Goal: Task Accomplishment & Management: Use online tool/utility

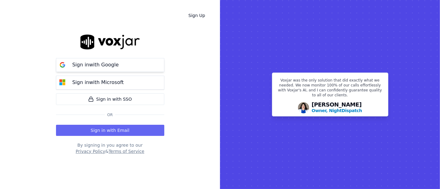
click at [91, 66] on p "Sign in with Google" at bounding box center [95, 64] width 46 height 7
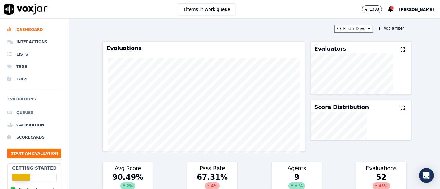
click at [22, 116] on li "Queues" at bounding box center [34, 113] width 54 height 12
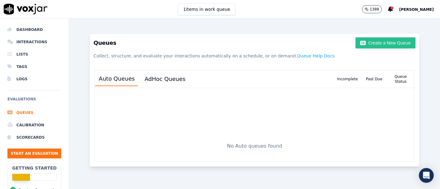
click at [388, 41] on button "Create a New Queue" at bounding box center [385, 42] width 60 height 11
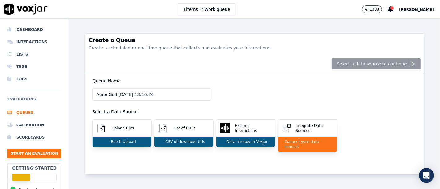
click at [341, 67] on div "Select a data source to continue" at bounding box center [254, 64] width 339 height 19
click at [126, 128] on p "Upload Files" at bounding box center [121, 128] width 25 height 5
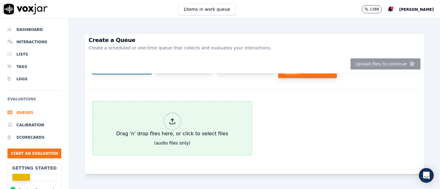
scroll to position [83, 0]
click at [170, 113] on div at bounding box center [172, 121] width 17 height 17
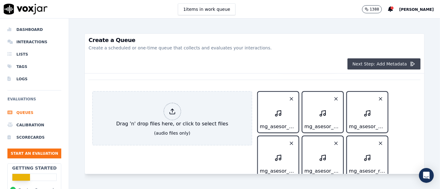
click at [389, 64] on button "Next Step: Add Metadata" at bounding box center [383, 63] width 73 height 11
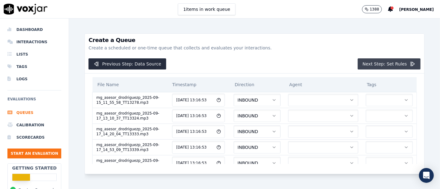
scroll to position [0, 0]
click at [296, 101] on button "button" at bounding box center [323, 100] width 70 height 12
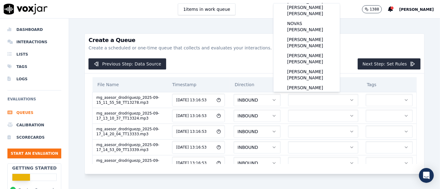
scroll to position [32, 0]
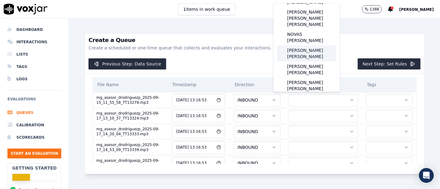
click at [315, 45] on div "[PERSON_NAME]" at bounding box center [306, 53] width 59 height 16
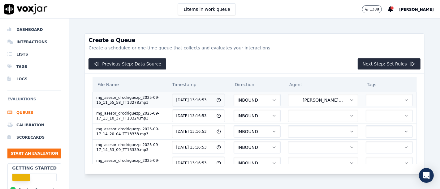
click at [365, 100] on button "button" at bounding box center [388, 100] width 47 height 12
click at [365, 126] on div "MG" at bounding box center [369, 126] width 37 height 10
click at [302, 117] on button "button" at bounding box center [323, 116] width 70 height 12
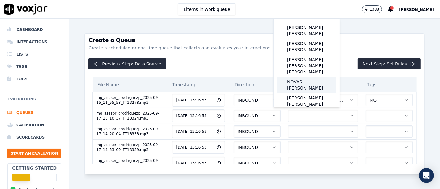
scroll to position [34, 0]
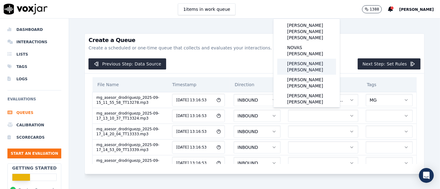
click at [319, 59] on div "[PERSON_NAME]" at bounding box center [306, 67] width 59 height 16
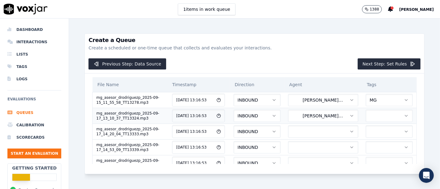
click at [371, 118] on button "button" at bounding box center [388, 116] width 47 height 12
click at [375, 139] on div "MG" at bounding box center [369, 141] width 37 height 10
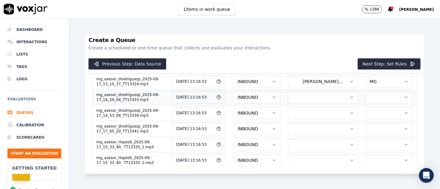
click at [321, 99] on button "button" at bounding box center [323, 97] width 70 height 12
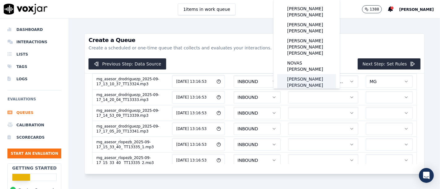
click at [316, 74] on div "[PERSON_NAME]" at bounding box center [306, 82] width 59 height 16
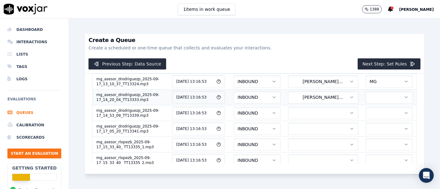
click at [373, 92] on button "button" at bounding box center [388, 97] width 47 height 12
click at [370, 119] on div "MG" at bounding box center [369, 122] width 37 height 10
click at [300, 114] on button "button" at bounding box center [323, 113] width 70 height 12
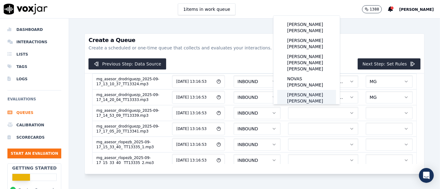
click at [319, 90] on div "[PERSON_NAME]" at bounding box center [306, 98] width 59 height 16
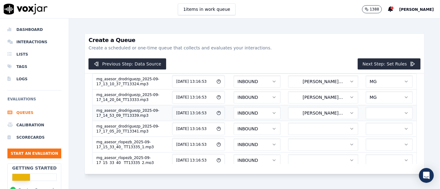
click at [365, 116] on button "button" at bounding box center [388, 113] width 47 height 12
click at [369, 139] on div "MG" at bounding box center [369, 138] width 37 height 10
click at [318, 130] on button "button" at bounding box center [323, 129] width 70 height 12
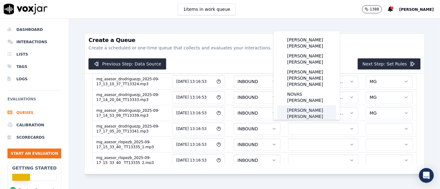
click at [312, 105] on div "[PERSON_NAME]" at bounding box center [306, 113] width 59 height 16
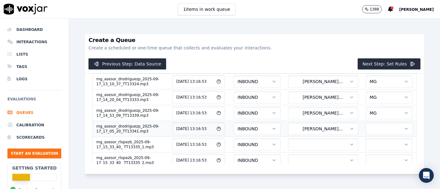
click at [365, 128] on button "button" at bounding box center [388, 129] width 47 height 12
click at [373, 153] on div "MG" at bounding box center [369, 154] width 37 height 10
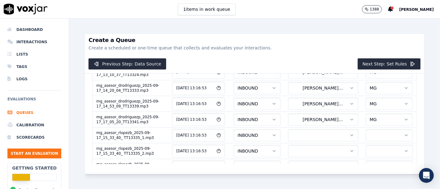
scroll to position [55, 0]
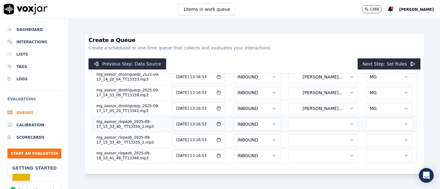
click at [320, 122] on button "button" at bounding box center [323, 124] width 70 height 12
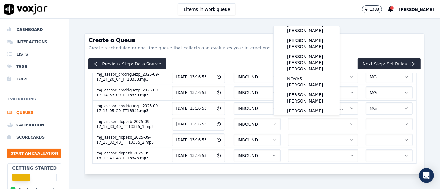
scroll to position [0, 0]
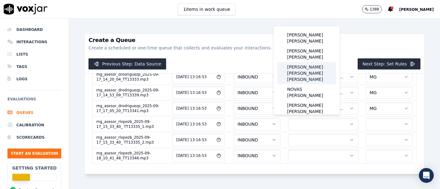
click at [311, 66] on div "[PERSON_NAME] [PERSON_NAME]" at bounding box center [306, 73] width 59 height 22
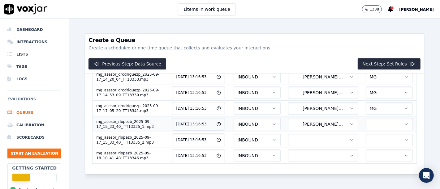
click at [362, 125] on td at bounding box center [389, 124] width 55 height 16
click at [365, 124] on button "button" at bounding box center [388, 124] width 47 height 12
click at [369, 148] on div "MG" at bounding box center [369, 149] width 37 height 10
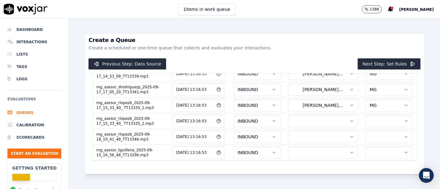
scroll to position [74, 0]
click at [303, 119] on button "button" at bounding box center [323, 120] width 70 height 12
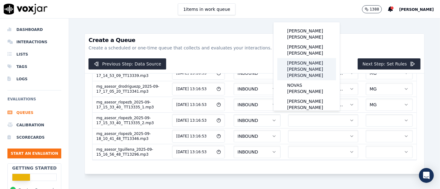
click at [308, 65] on div "[PERSON_NAME] [PERSON_NAME]" at bounding box center [306, 69] width 59 height 22
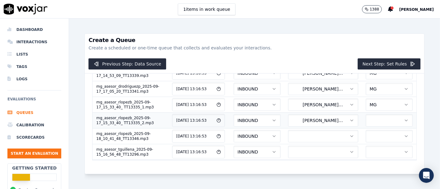
click at [365, 119] on button "button" at bounding box center [388, 120] width 47 height 12
click at [367, 145] on div "MG" at bounding box center [369, 145] width 37 height 10
click at [300, 130] on button "button" at bounding box center [323, 136] width 70 height 12
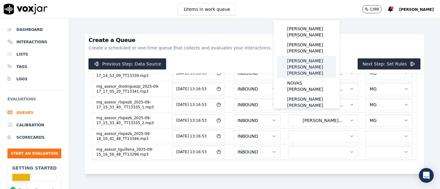
click at [310, 60] on div "[PERSON_NAME] [PERSON_NAME]" at bounding box center [306, 67] width 59 height 22
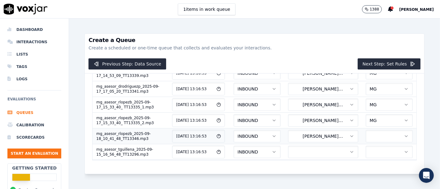
click at [365, 130] on button "button" at bounding box center [388, 136] width 47 height 12
click at [371, 140] on div "MG" at bounding box center [369, 143] width 37 height 10
click at [296, 146] on button "button" at bounding box center [323, 152] width 70 height 12
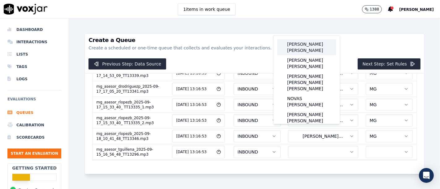
click at [309, 53] on div "[PERSON_NAME] [PERSON_NAME]" at bounding box center [306, 47] width 59 height 16
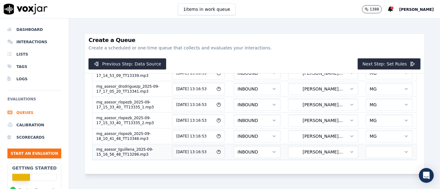
click at [365, 146] on button "button" at bounding box center [388, 152] width 47 height 12
click at [368, 160] on div "MG" at bounding box center [369, 158] width 37 height 10
click at [364, 62] on button "Next Step: Set Rules" at bounding box center [388, 63] width 63 height 11
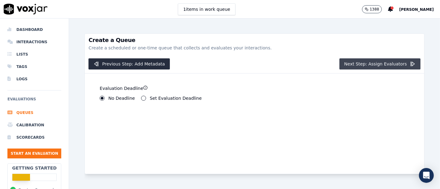
click at [359, 65] on button "Next Step: Assign Evaluators" at bounding box center [379, 63] width 81 height 11
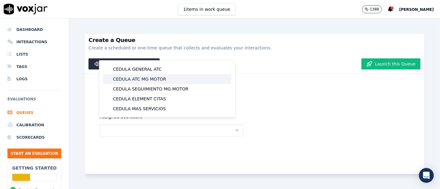
click at [158, 80] on div "CEDULA ATC MG MOTOR" at bounding box center [167, 79] width 128 height 10
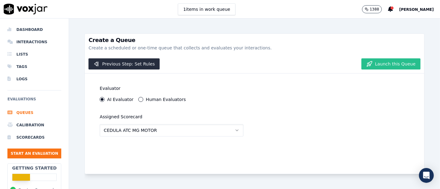
click at [387, 60] on button "Launch this Queue" at bounding box center [390, 63] width 59 height 11
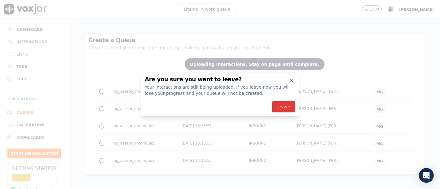
click at [282, 104] on button "Leave" at bounding box center [283, 106] width 23 height 11
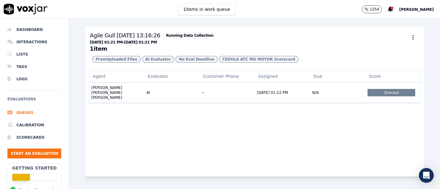
click at [313, 135] on div "Agent Evaluator Customer Phone Assigned Due Score LOPEZ BECERRA RODRIGO RAFAEL …" at bounding box center [254, 123] width 339 height 106
click at [28, 44] on li "Interactions" at bounding box center [34, 42] width 54 height 12
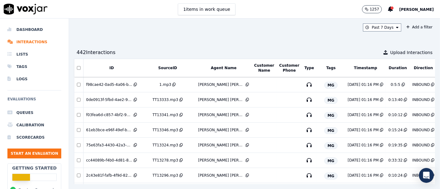
click at [326, 69] on button "Tags" at bounding box center [330, 68] width 9 height 5
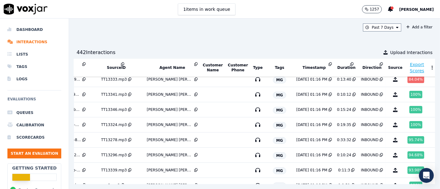
scroll to position [0, 51]
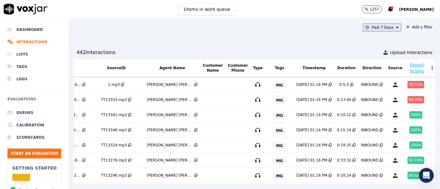
click at [396, 27] on icon at bounding box center [397, 28] width 2 height 4
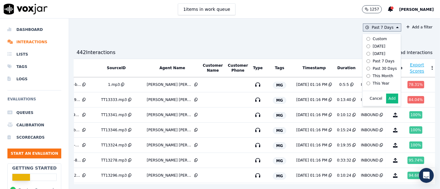
click at [373, 45] on div "Today" at bounding box center [379, 46] width 13 height 5
click at [386, 104] on button "Add" at bounding box center [392, 99] width 12 height 10
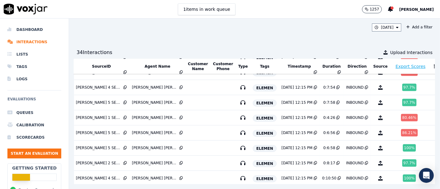
scroll to position [275, 66]
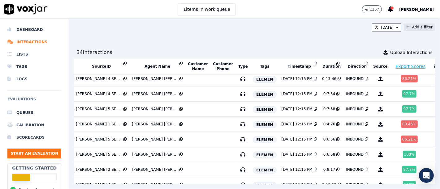
click at [403, 27] on button "Add a filter" at bounding box center [418, 26] width 31 height 7
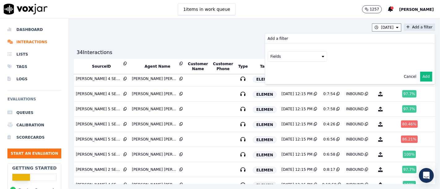
click at [322, 58] on icon at bounding box center [323, 57] width 2 height 4
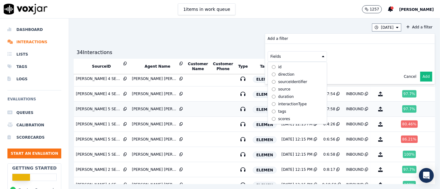
click at [269, 112] on label "tags" at bounding box center [297, 111] width 56 height 7
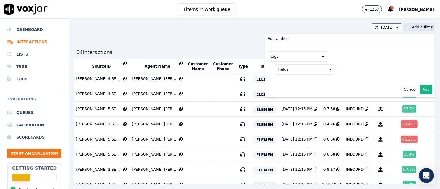
click at [329, 68] on icon at bounding box center [330, 70] width 2 height 4
click at [375, 64] on div "tags Fields name actions" at bounding box center [349, 63] width 169 height 38
click at [420, 88] on button "Add" at bounding box center [426, 90] width 12 height 10
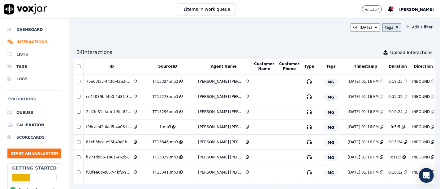
click at [385, 27] on div "tags" at bounding box center [389, 27] width 8 height 5
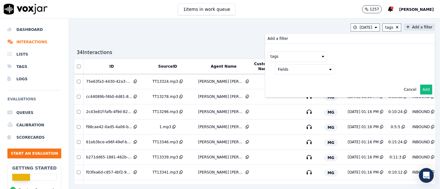
click at [307, 58] on button "tags" at bounding box center [296, 56] width 59 height 11
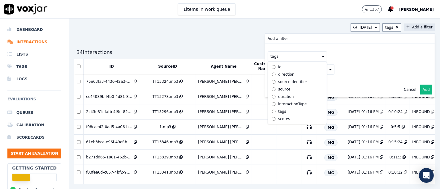
click at [307, 58] on button "tags" at bounding box center [296, 56] width 59 height 11
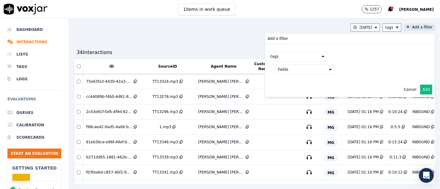
click at [329, 69] on icon at bounding box center [330, 70] width 2 height 4
click at [285, 78] on div "name" at bounding box center [290, 80] width 11 height 5
click at [404, 69] on button at bounding box center [381, 68] width 89 height 9
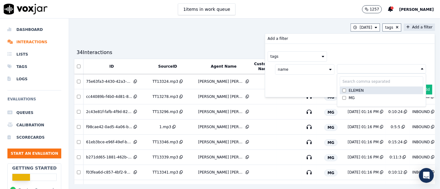
click at [348, 91] on div "ELEMEN" at bounding box center [355, 90] width 15 height 5
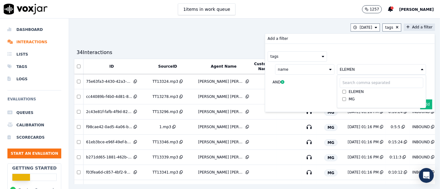
click at [420, 104] on button "Add" at bounding box center [426, 105] width 12 height 10
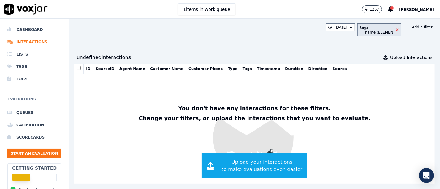
click at [395, 29] on icon at bounding box center [396, 30] width 3 height 4
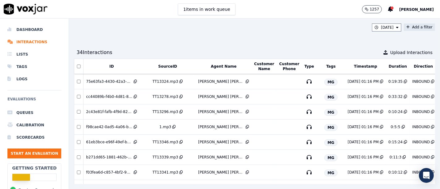
click at [405, 28] on button "Add a filter" at bounding box center [418, 26] width 31 height 7
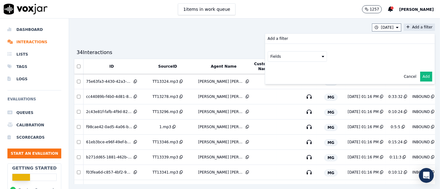
click at [312, 56] on div "Fields" at bounding box center [349, 56] width 164 height 11
click at [322, 57] on icon at bounding box center [323, 57] width 2 height 4
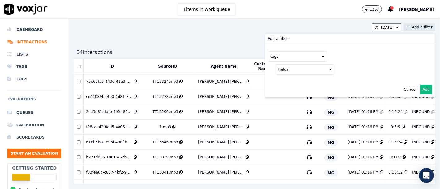
click at [313, 69] on button "Fields" at bounding box center [304, 69] width 59 height 11
click at [385, 70] on button at bounding box center [381, 68] width 89 height 9
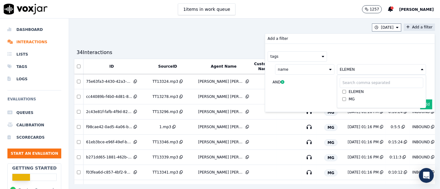
click at [280, 82] on icon at bounding box center [282, 82] width 4 height 4
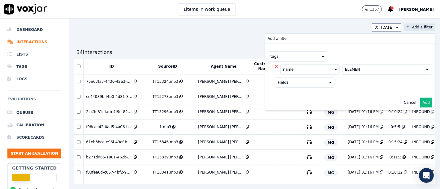
click at [367, 87] on div "Fields" at bounding box center [353, 82] width 156 height 11
click at [420, 104] on button "Add" at bounding box center [426, 103] width 12 height 10
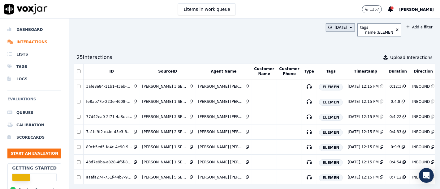
click at [349, 28] on icon at bounding box center [350, 28] width 2 height 4
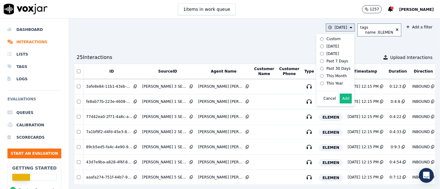
click at [339, 104] on button "Add" at bounding box center [345, 99] width 12 height 10
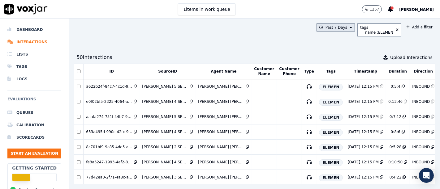
click at [349, 28] on icon at bounding box center [350, 28] width 2 height 4
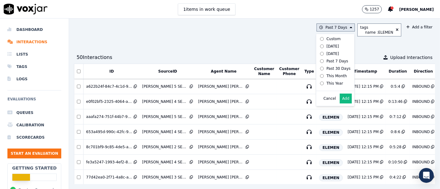
click at [326, 67] on div "Past 30 Days" at bounding box center [338, 68] width 24 height 5
click at [339, 104] on button "Add" at bounding box center [345, 99] width 12 height 10
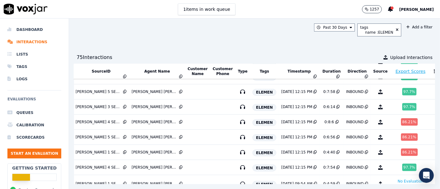
scroll to position [351, 66]
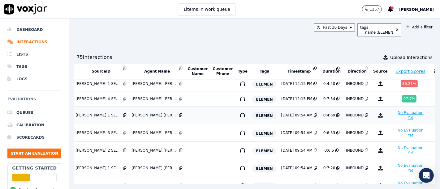
click at [392, 113] on button "No Evaluation Yet" at bounding box center [410, 115] width 36 height 12
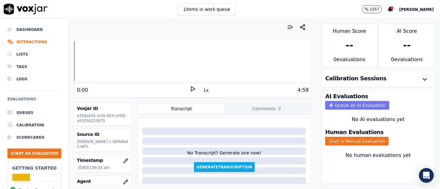
click at [388, 101] on button "Queue an AI Evaluation" at bounding box center [357, 105] width 64 height 9
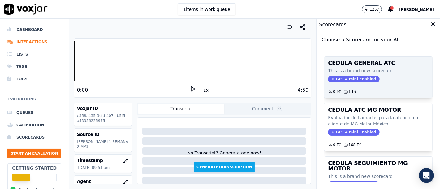
click at [360, 77] on span "GPT-4 mini Enabled" at bounding box center [353, 79] width 51 height 7
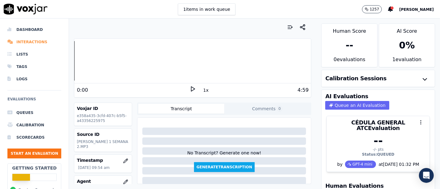
click at [33, 39] on li "Interactions" at bounding box center [34, 42] width 54 height 12
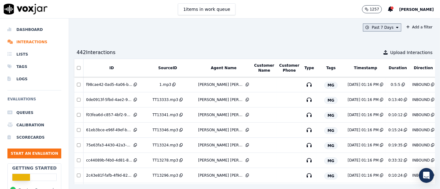
click at [384, 28] on button "Past 7 Days" at bounding box center [382, 27] width 38 height 8
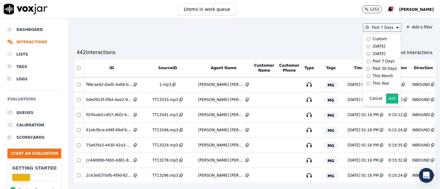
click at [395, 40] on div "Past 7 Days Custom Today Yesterday Past 7 Days Past 30 Days This Month This Yea…" at bounding box center [254, 104] width 371 height 171
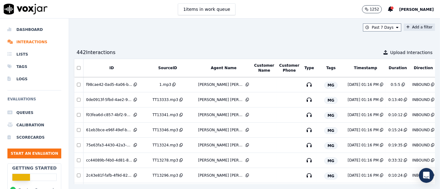
click at [406, 28] on icon at bounding box center [407, 27] width 3 height 4
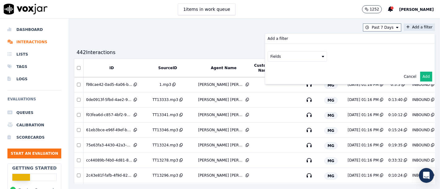
click at [304, 56] on button "Fields" at bounding box center [296, 56] width 59 height 11
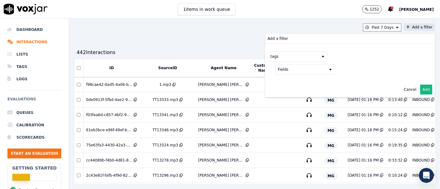
click at [313, 68] on button "Fields" at bounding box center [304, 69] width 59 height 11
click at [404, 68] on button at bounding box center [381, 68] width 89 height 9
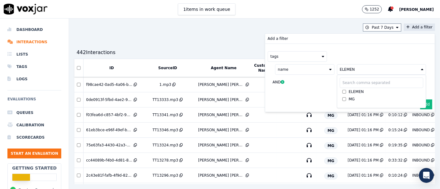
click at [420, 105] on button "Add" at bounding box center [426, 105] width 12 height 10
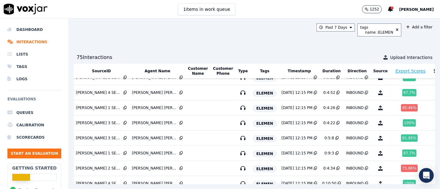
scroll to position [0, 66]
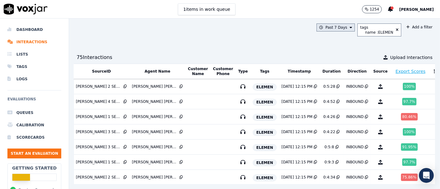
click at [349, 28] on icon at bounding box center [350, 28] width 2 height 4
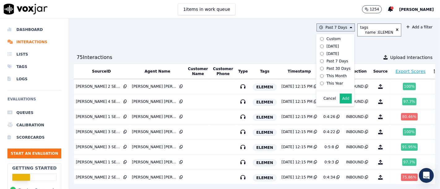
click at [330, 66] on div "Past 30 Days" at bounding box center [338, 68] width 24 height 5
click at [339, 104] on button "Add" at bounding box center [345, 99] width 12 height 10
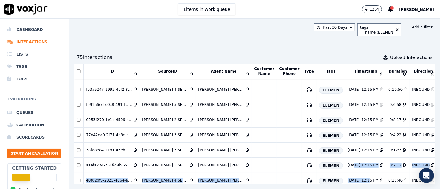
scroll to position [147, 0]
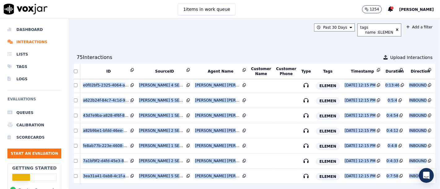
drag, startPoint x: 343, startPoint y: 168, endPoint x: 423, endPoint y: 168, distance: 80.7
click at [420, 168] on div "Past 30 Days tags name : ELEMEN Add a filter 75 Interaction s Upload Interactio…" at bounding box center [254, 104] width 371 height 171
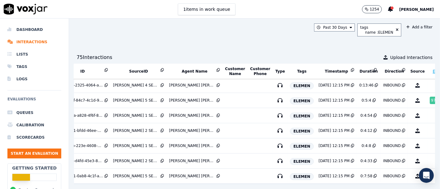
click at [321, 51] on div "75 Interaction s Upload Interactions" at bounding box center [254, 57] width 361 height 12
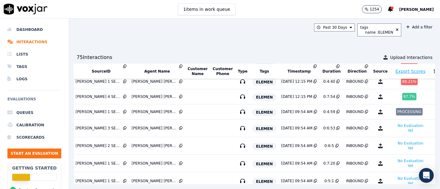
scroll to position [343, 66]
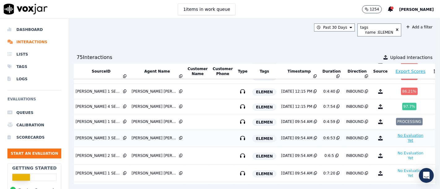
click at [392, 136] on button "No Evaluation Yet" at bounding box center [410, 138] width 36 height 12
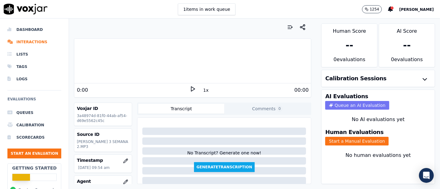
click at [383, 101] on button "Queue an AI Evaluation" at bounding box center [357, 105] width 64 height 9
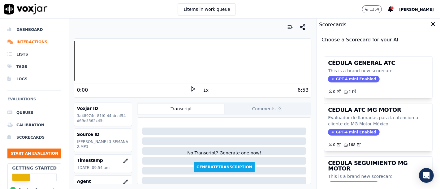
click at [431, 25] on icon at bounding box center [433, 25] width 4 height 6
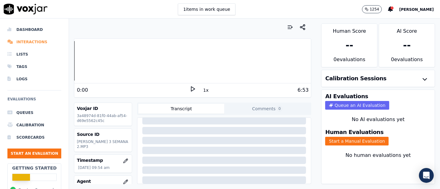
click at [25, 43] on li "Interactions" at bounding box center [34, 42] width 54 height 12
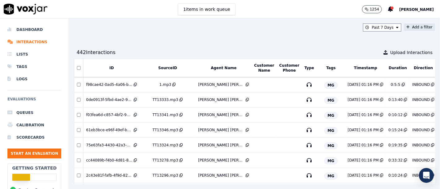
click at [406, 26] on icon at bounding box center [407, 27] width 3 height 4
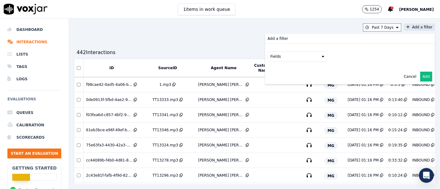
click at [291, 59] on button "Fields" at bounding box center [296, 56] width 59 height 11
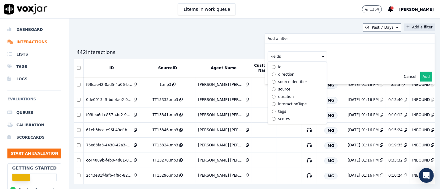
click at [350, 48] on div "Fields id direction sourceIdentifier source duration interactionType tags score…" at bounding box center [349, 56] width 169 height 25
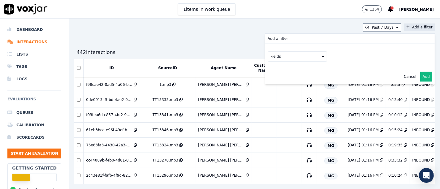
click at [403, 78] on button "Cancel" at bounding box center [409, 76] width 13 height 5
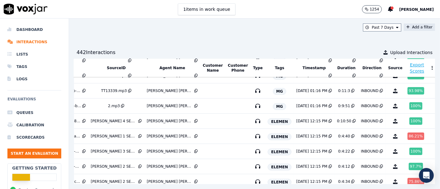
scroll to position [0, 51]
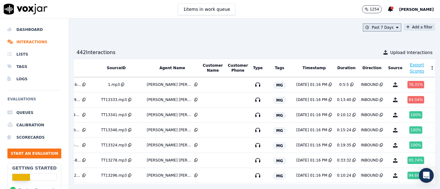
click at [396, 28] on icon at bounding box center [397, 28] width 2 height 4
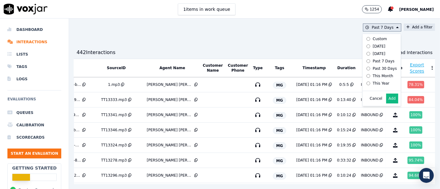
click at [371, 66] on label "Past 30 Days" at bounding box center [380, 68] width 33 height 7
click at [386, 104] on button "Add" at bounding box center [392, 99] width 12 height 10
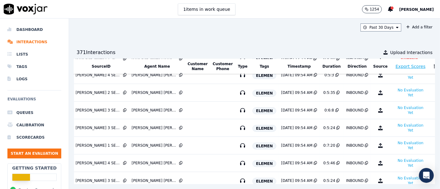
scroll to position [473, 66]
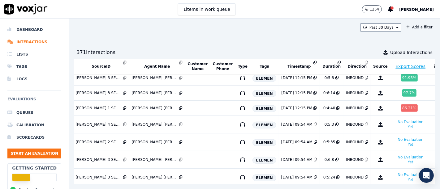
click at [433, 66] on icon at bounding box center [433, 66] width 1 height 4
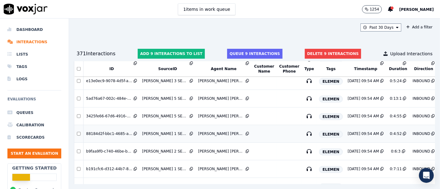
scroll to position [615, 0]
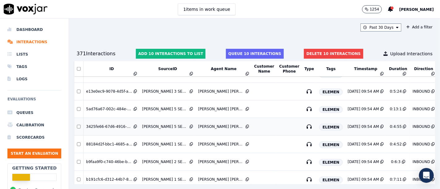
click at [78, 125] on td at bounding box center [78, 127] width 9 height 18
click at [77, 89] on td at bounding box center [78, 92] width 9 height 18
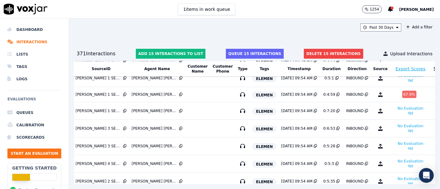
scroll to position [786, 0]
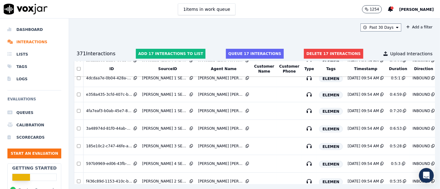
drag, startPoint x: 270, startPoint y: 174, endPoint x: 338, endPoint y: 181, distance: 68.0
click at [338, 181] on div "Past 30 Days Add a filter 371 Interaction s Add 17 interactions to list Queue 1…" at bounding box center [254, 104] width 371 height 171
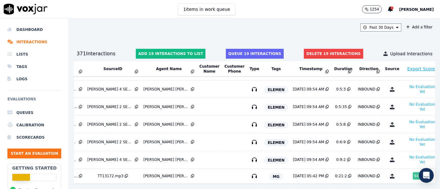
scroll to position [871, 0]
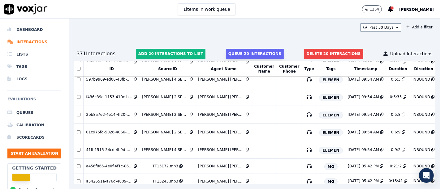
click at [265, 52] on button "Queue 20 interactions" at bounding box center [255, 54] width 58 height 10
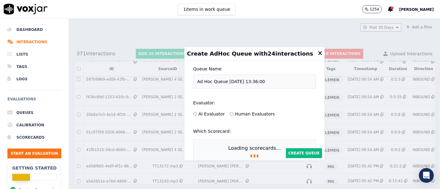
select select
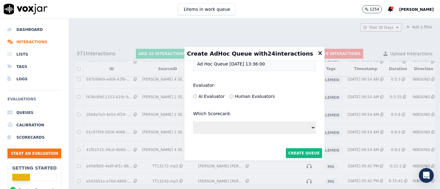
scroll to position [0, 0]
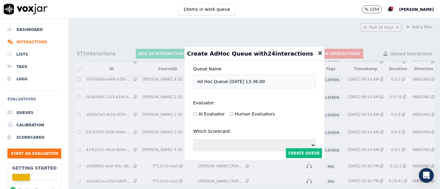
click at [318, 51] on icon at bounding box center [320, 54] width 4 height 6
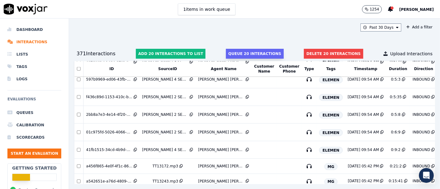
click at [234, 55] on button "Queue 20 interactions" at bounding box center [255, 54] width 58 height 10
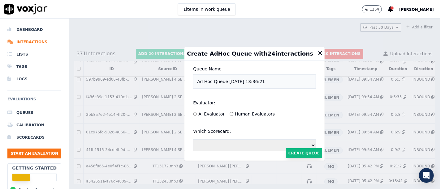
click at [291, 148] on button "Create Queue" at bounding box center [304, 153] width 36 height 10
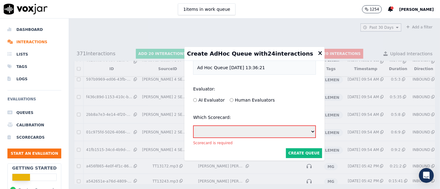
scroll to position [37, 0]
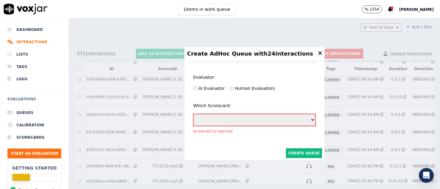
click at [288, 114] on select "CÉDULA GENERAL ATC CEDULA ATC MG MOTOR CEDULA SEGUIMIENTO MG MOTOR CEDULA ELEME…" at bounding box center [254, 120] width 123 height 13
select select "1be0027e-ee7f-41b8-838d-139d14783696"
click at [198, 114] on select "CÉDULA GENERAL ATC CEDULA ATC MG MOTOR CEDULA SEGUIMIENTO MG MOTOR CEDULA ELEME…" at bounding box center [254, 120] width 123 height 13
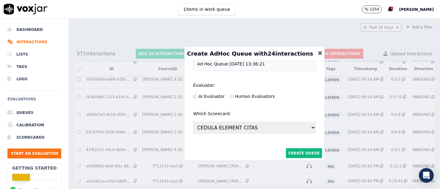
scroll to position [30, 0]
click at [286, 148] on button "Create Queue" at bounding box center [304, 153] width 36 height 10
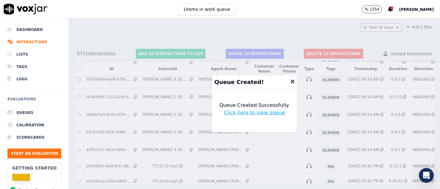
click at [259, 112] on link "Click here to view queue" at bounding box center [254, 112] width 61 height 7
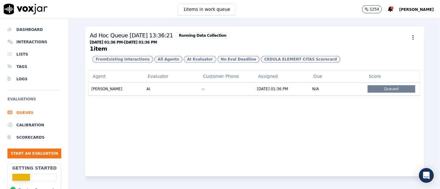
click at [320, 117] on div "Agent Evaluator Customer Phone Assigned Due Score [PERSON_NAME] AI -- [DATE] 01…" at bounding box center [254, 123] width 339 height 106
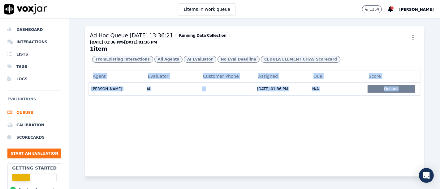
click at [320, 117] on div "Agent Evaluator Customer Phone Assigned Due Score [PERSON_NAME] AI -- [DATE] 01…" at bounding box center [254, 123] width 339 height 106
click at [347, 129] on div "Agent Evaluator Customer Phone Assigned Due Score [PERSON_NAME] AI -- [DATE] 01…" at bounding box center [254, 123] width 339 height 106
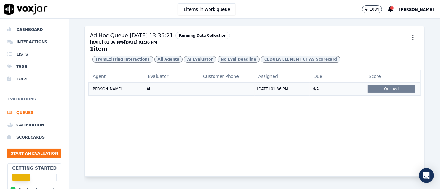
click at [390, 93] on div "Queued" at bounding box center [391, 88] width 48 height 7
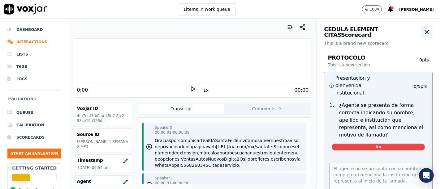
click at [423, 32] on icon "button" at bounding box center [426, 31] width 7 height 7
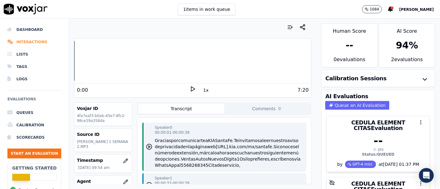
click at [32, 42] on li "Interactions" at bounding box center [34, 42] width 54 height 12
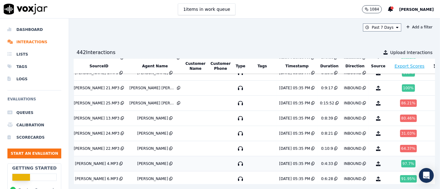
scroll to position [3844, 69]
